Goal: Transaction & Acquisition: Purchase product/service

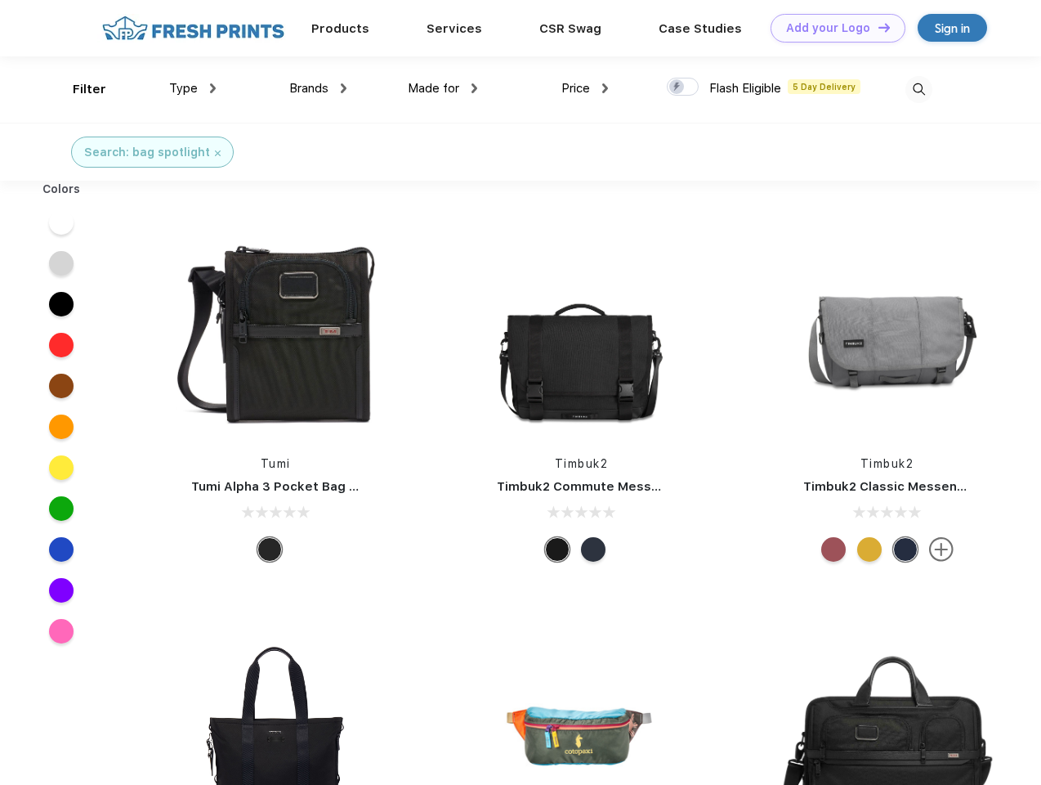
click at [832, 28] on link "Add your Logo Design Tool" at bounding box center [838, 28] width 135 height 29
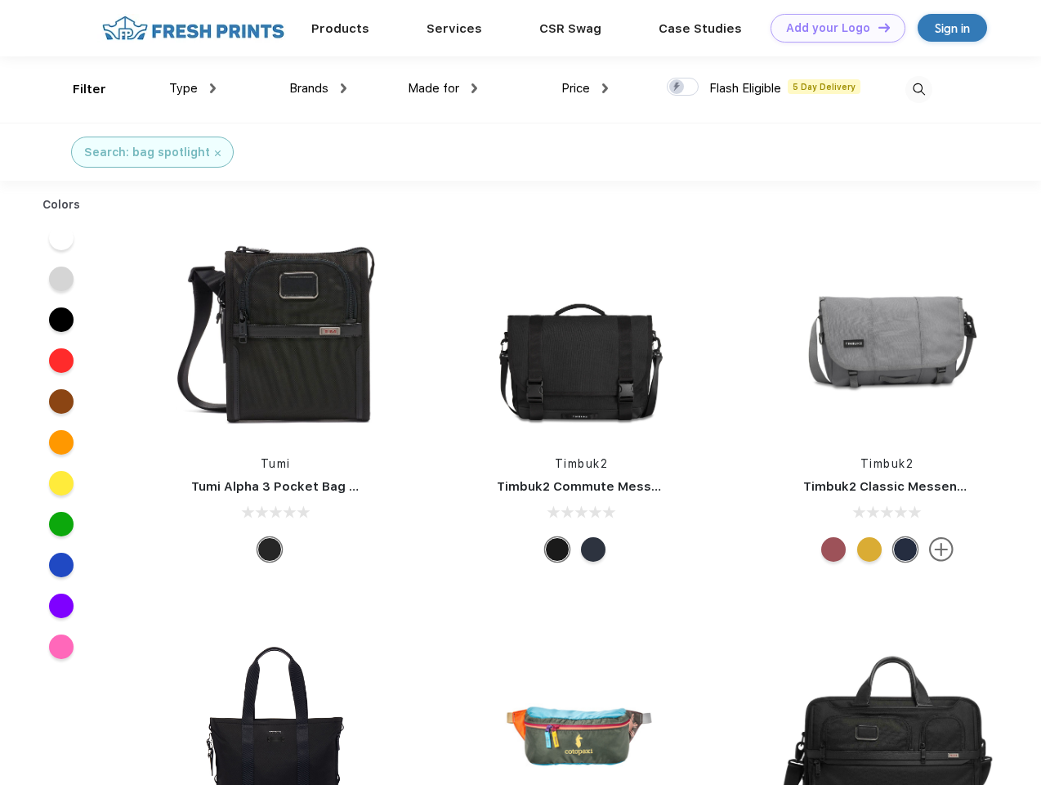
click at [0, 0] on div "Design Tool" at bounding box center [0, 0] width 0 height 0
click at [877, 27] on link "Add your Logo Design Tool" at bounding box center [838, 28] width 135 height 29
click at [78, 89] on div "Filter" at bounding box center [90, 89] width 34 height 19
click at [193, 88] on span "Type" at bounding box center [183, 88] width 29 height 15
click at [318, 88] on span "Brands" at bounding box center [308, 88] width 39 height 15
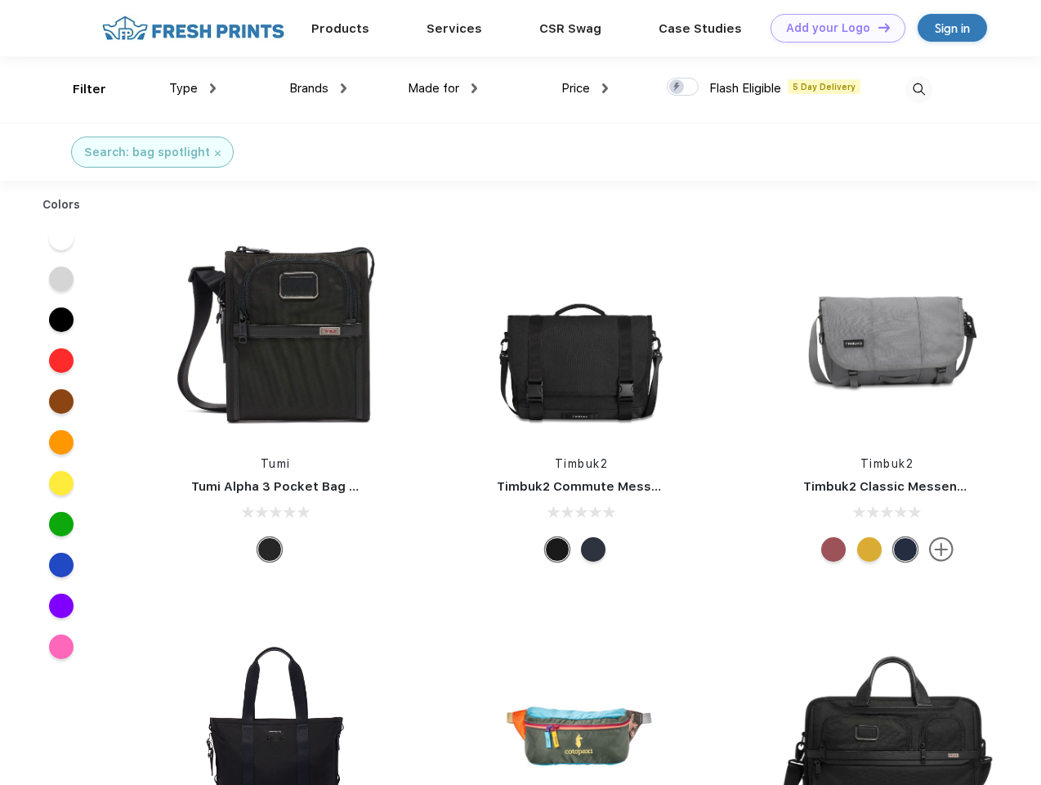
click at [443, 88] on span "Made for" at bounding box center [433, 88] width 51 height 15
click at [585, 88] on span "Price" at bounding box center [575, 88] width 29 height 15
click at [683, 87] on div at bounding box center [683, 87] width 32 height 18
click at [678, 87] on input "checkbox" at bounding box center [672, 82] width 11 height 11
click at [919, 89] on img at bounding box center [919, 89] width 27 height 27
